Goal: Information Seeking & Learning: Compare options

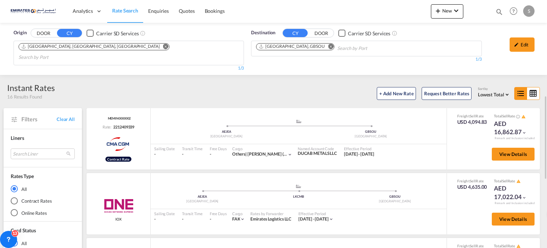
scroll to position [71, 0]
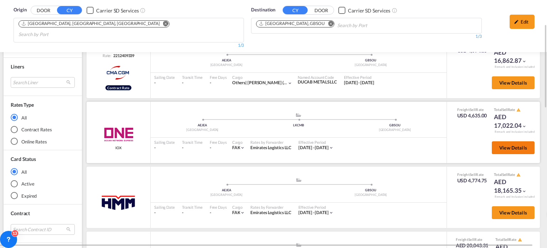
click at [503, 145] on span "View Details" at bounding box center [513, 148] width 28 height 6
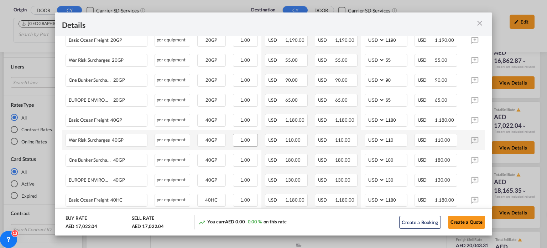
scroll to position [299, 0]
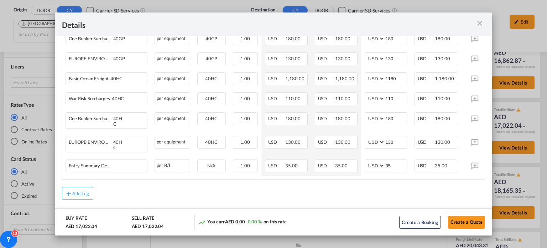
click at [481, 24] on md-icon "icon-close m-3 fg-AAA8AD cursor" at bounding box center [480, 23] width 9 height 9
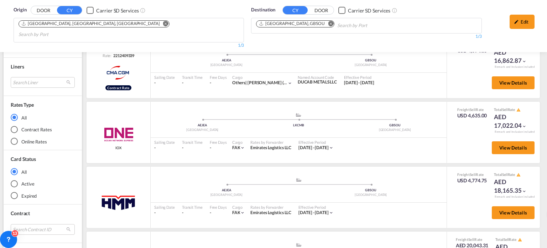
scroll to position [142, 0]
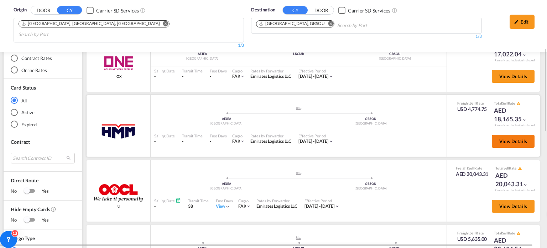
click at [507, 138] on span "View Details" at bounding box center [513, 141] width 28 height 6
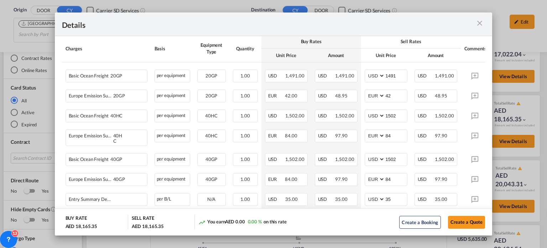
click at [480, 24] on md-icon "icon-close m-3 fg-AAA8AD cursor" at bounding box center [480, 23] width 9 height 9
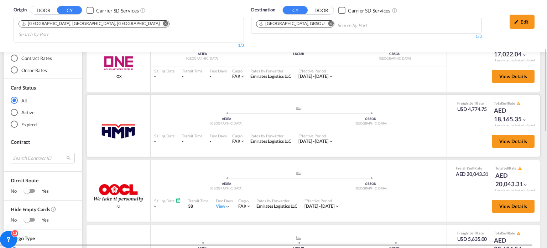
scroll to position [178, 0]
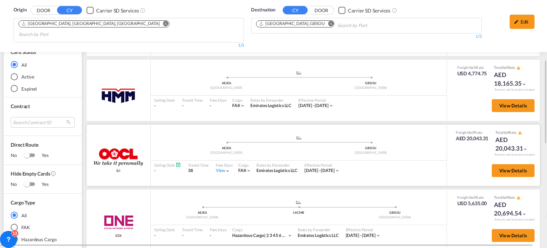
click at [223, 167] on div "View" at bounding box center [223, 170] width 15 height 6
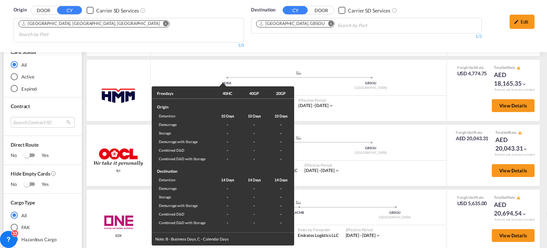
click at [399, 157] on div "Freedays 40HC 40GP 20GP Origin Detention 10 Days 10 Days 10 Days Demurrage - - …" at bounding box center [273, 124] width 547 height 248
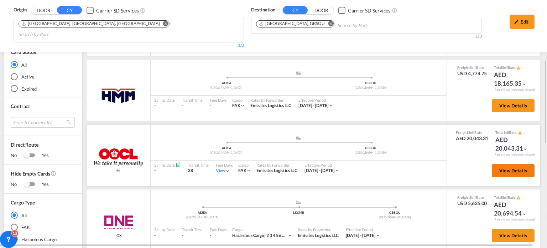
click at [492, 164] on button "View Details" at bounding box center [513, 170] width 43 height 13
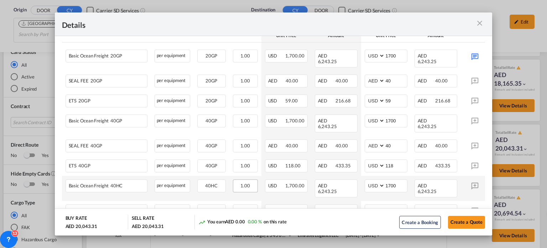
scroll to position [214, 0]
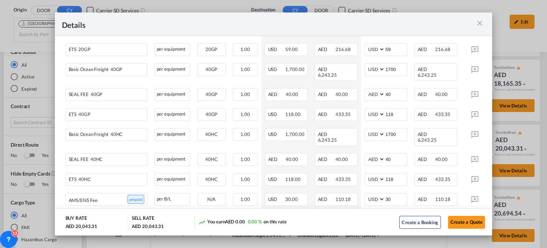
click at [479, 22] on md-icon "icon-close m-3 fg-AAA8AD cursor" at bounding box center [480, 23] width 9 height 9
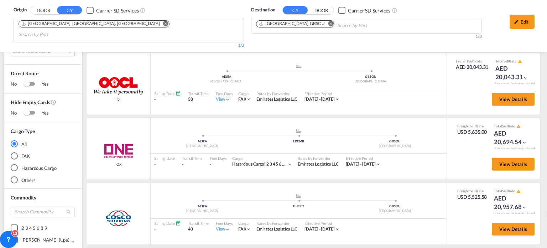
scroll to position [285, 0]
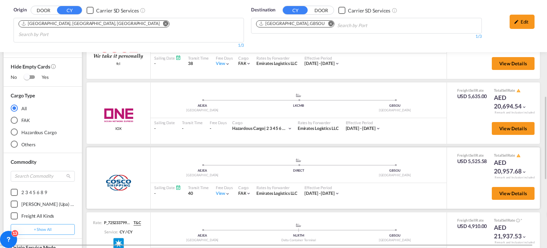
click at [218, 190] on div "View" at bounding box center [223, 193] width 15 height 6
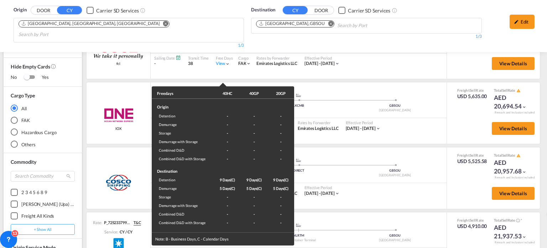
click at [366, 185] on div "Freedays 40HC 40GP 20GP Origin Detention - - - Demurrage - - - Storage - - - De…" at bounding box center [273, 124] width 547 height 248
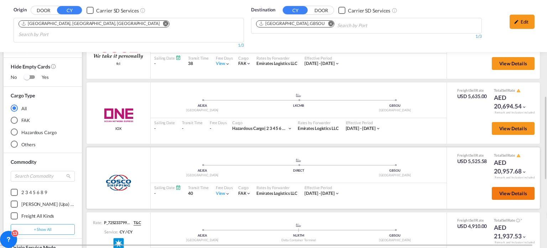
click at [492, 187] on button "View Details" at bounding box center [513, 193] width 43 height 13
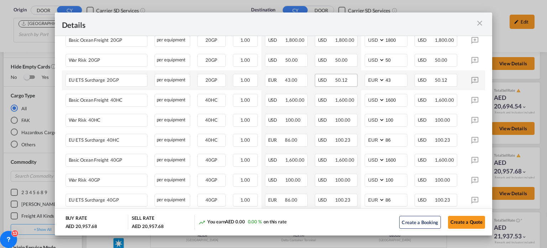
scroll to position [214, 0]
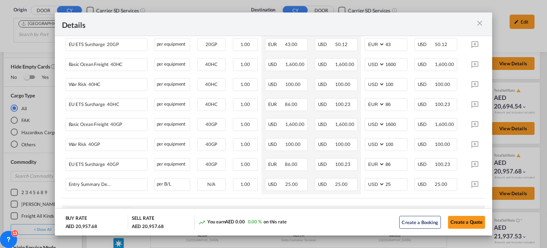
click at [482, 23] on md-icon "icon-close m-3 fg-AAA8AD cursor" at bounding box center [480, 23] width 9 height 9
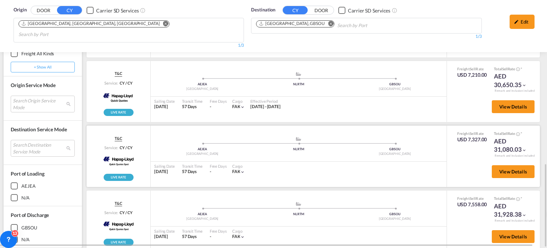
scroll to position [451, 0]
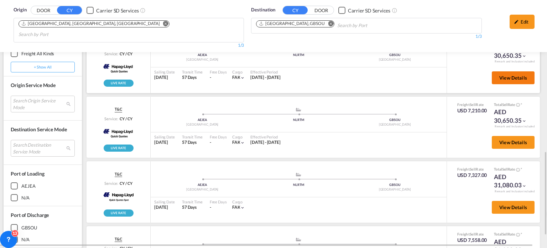
click at [510, 75] on span "View Details" at bounding box center [513, 78] width 28 height 6
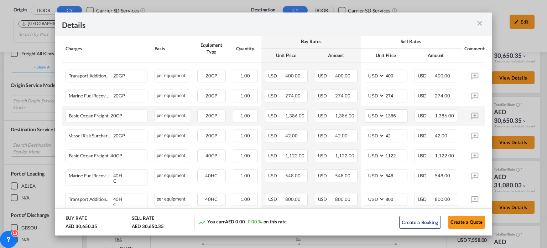
scroll to position [214, 0]
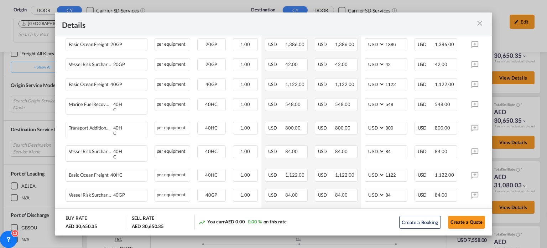
click at [483, 21] on md-icon "icon-close m-3 fg-AAA8AD cursor" at bounding box center [480, 23] width 9 height 9
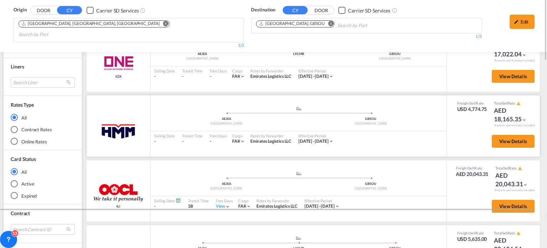
scroll to position [36, 0]
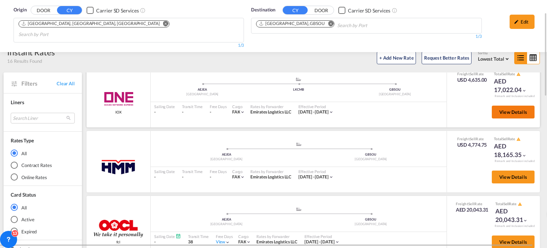
click at [500, 105] on button "View Details" at bounding box center [513, 111] width 43 height 13
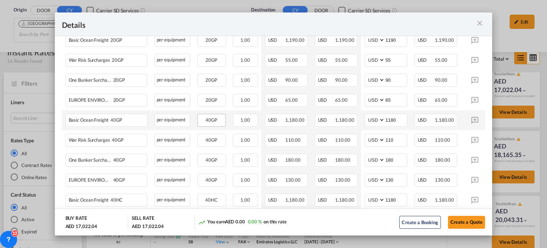
scroll to position [299, 0]
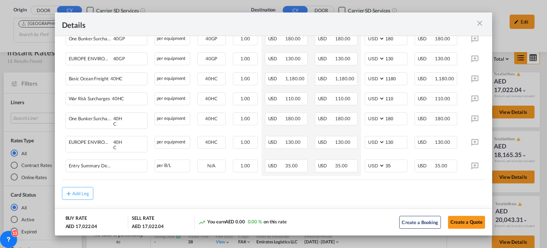
click at [477, 24] on md-icon "icon-close m-3 fg-AAA8AD cursor" at bounding box center [480, 23] width 9 height 9
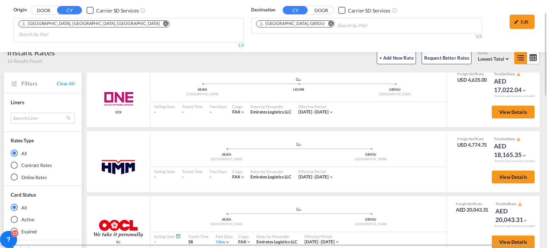
click at [323, 26] on button "Remove" at bounding box center [328, 24] width 11 height 7
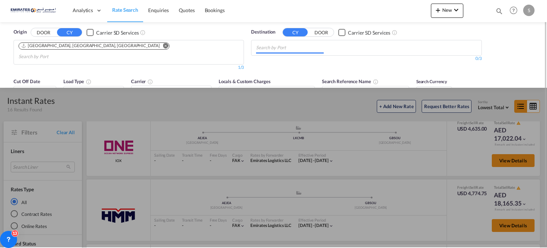
scroll to position [0, 0]
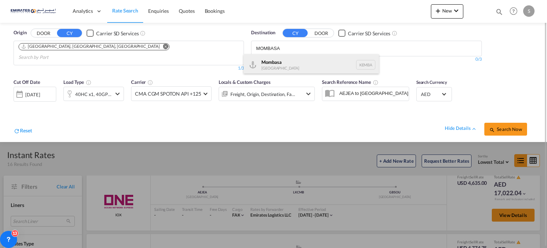
type input "MOMBASA"
click at [284, 64] on div "Mombasa [GEOGRAPHIC_DATA] [GEOGRAPHIC_DATA]" at bounding box center [311, 64] width 135 height 21
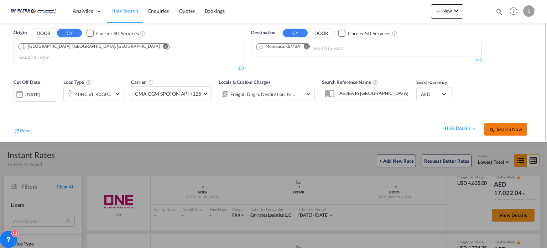
click at [498, 126] on span "Search Now" at bounding box center [505, 129] width 32 height 6
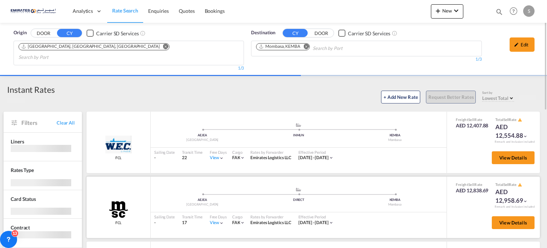
scroll to position [71, 0]
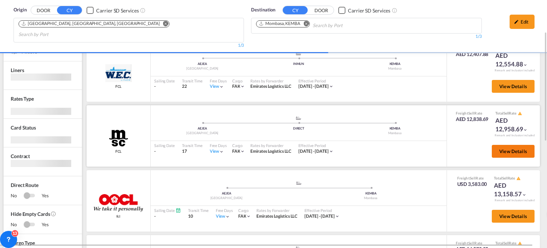
click at [507, 148] on span "View Details" at bounding box center [513, 151] width 28 height 6
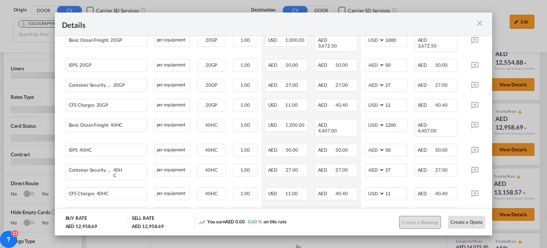
scroll to position [69, 0]
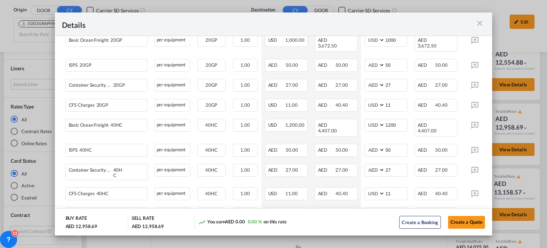
click at [482, 21] on md-icon "icon-close m-3 fg-AAA8AD cursor" at bounding box center [480, 23] width 9 height 9
